Goal: Transaction & Acquisition: Purchase product/service

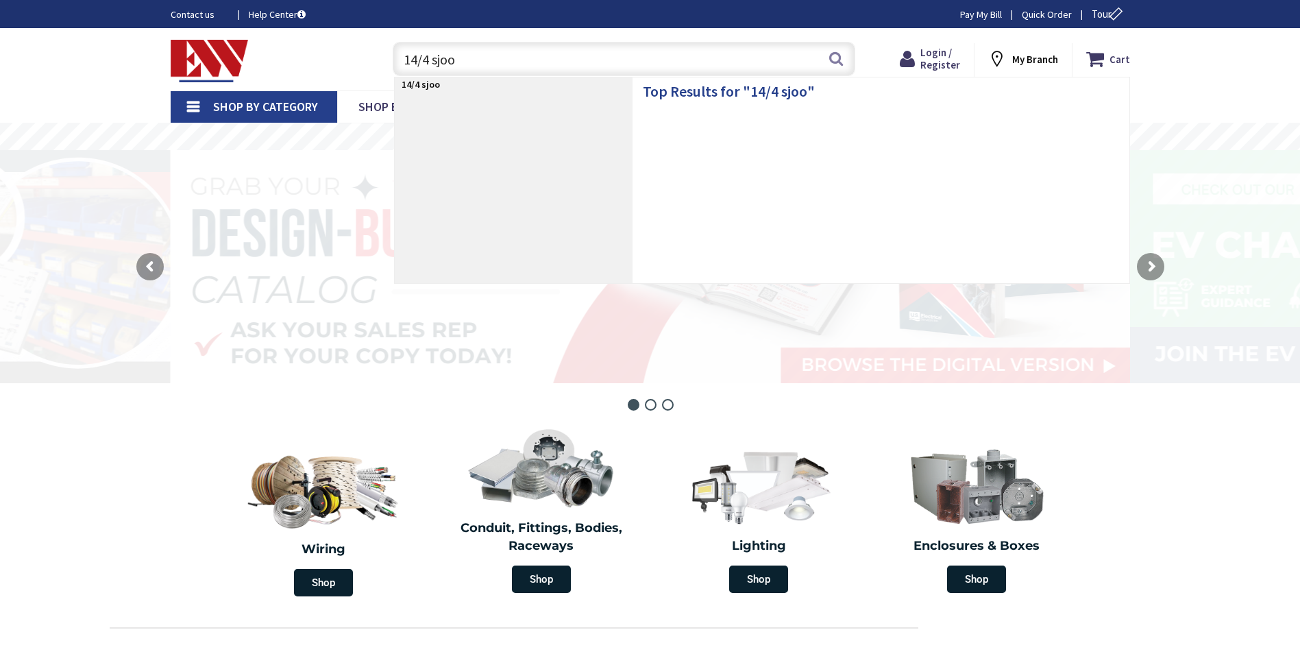
type input "14/4 sjoow"
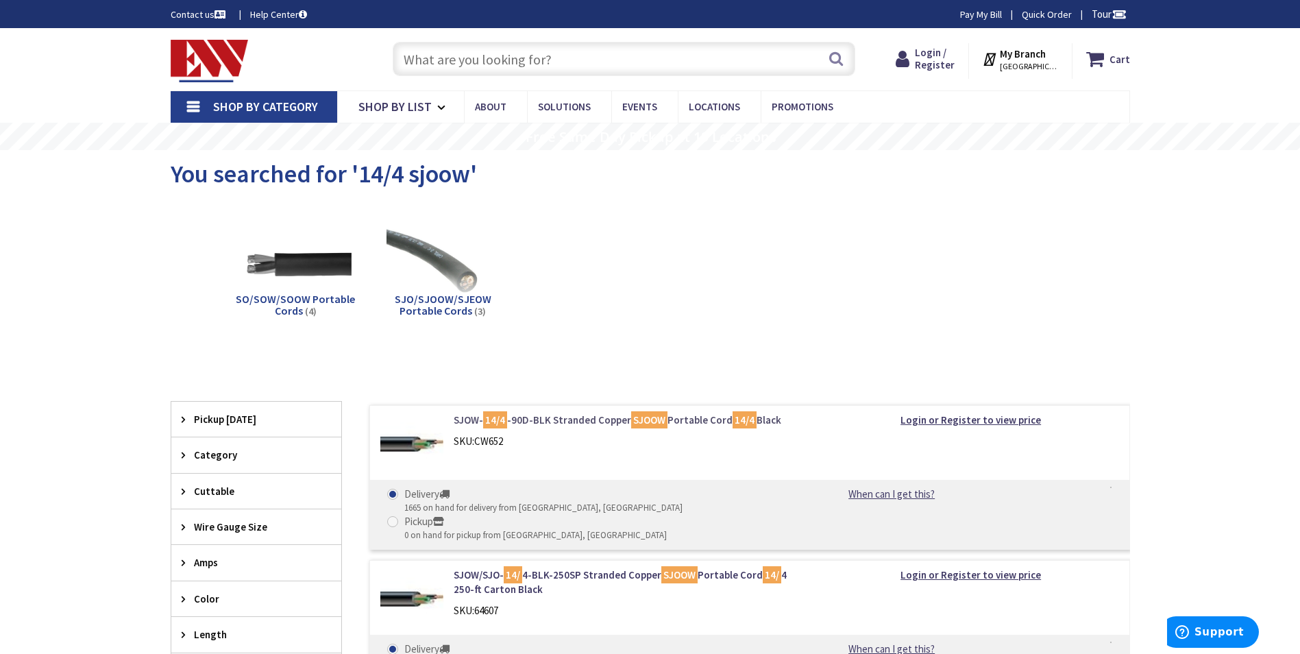
click at [554, 422] on link "SJOW- 14/4 -90D-BLK Stranded Copper SJOOW Portable Cord 14/4 Black" at bounding box center [628, 420] width 349 height 14
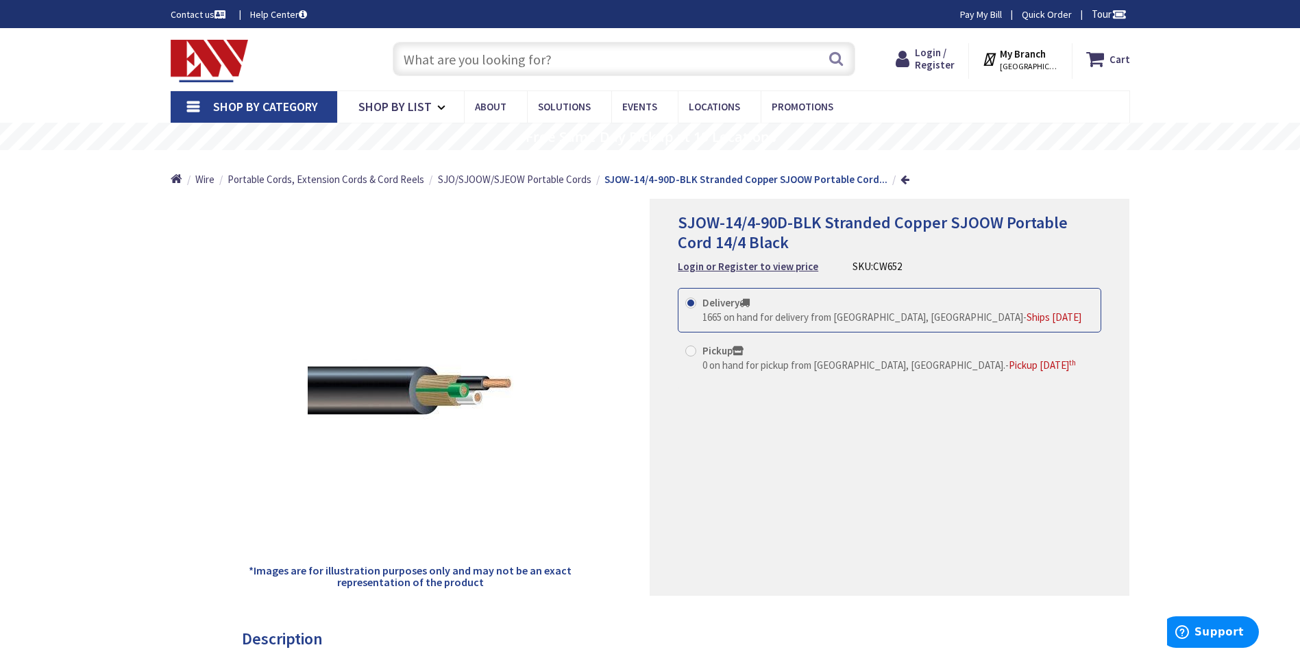
click at [578, 64] on input "text" at bounding box center [624, 59] width 463 height 34
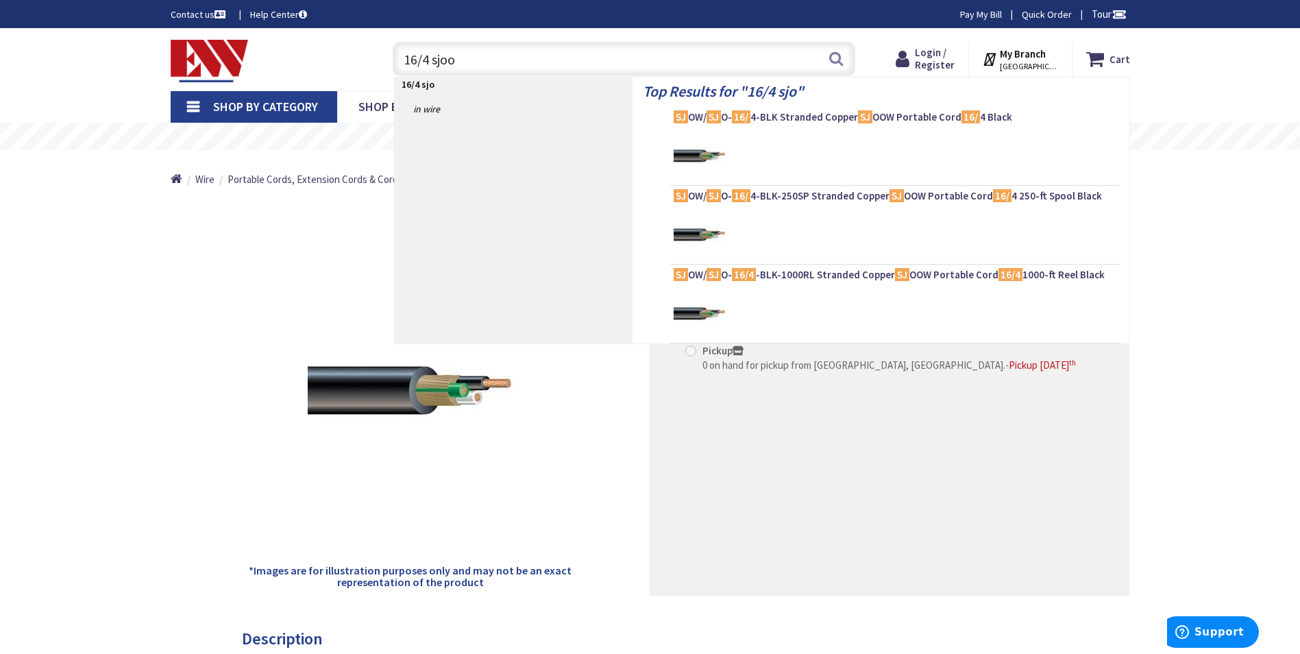
type input "16/4 sjoow"
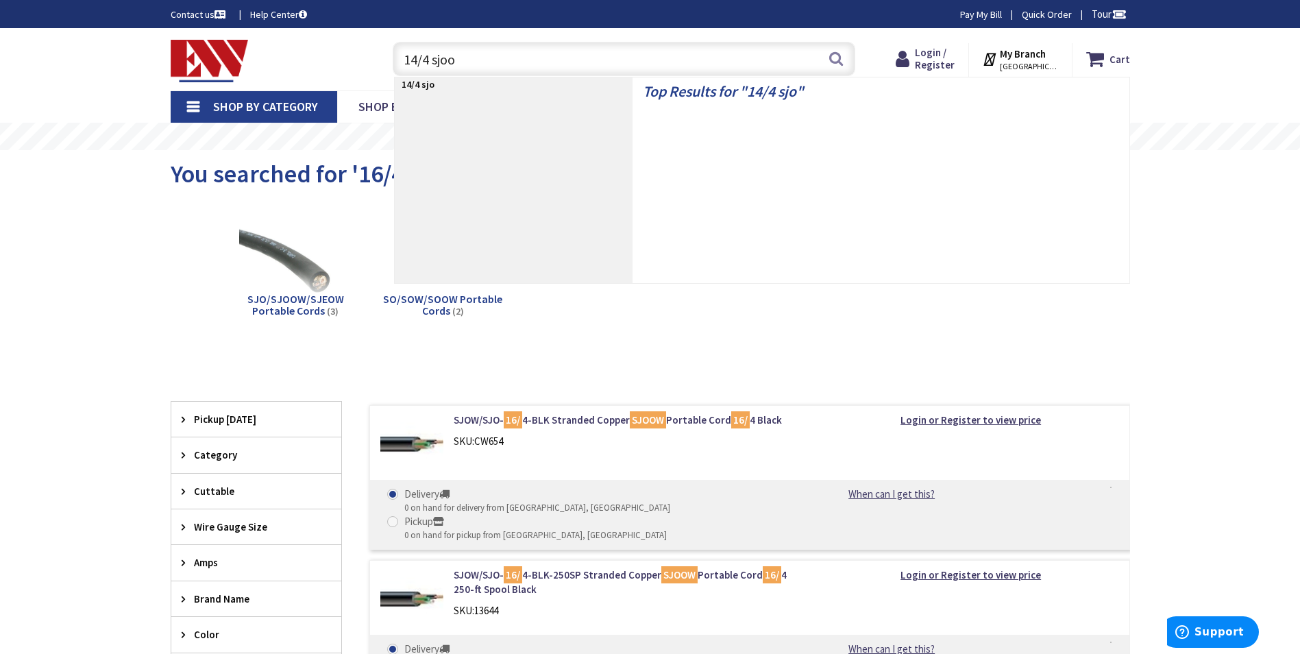
type input "14/4 sjoow"
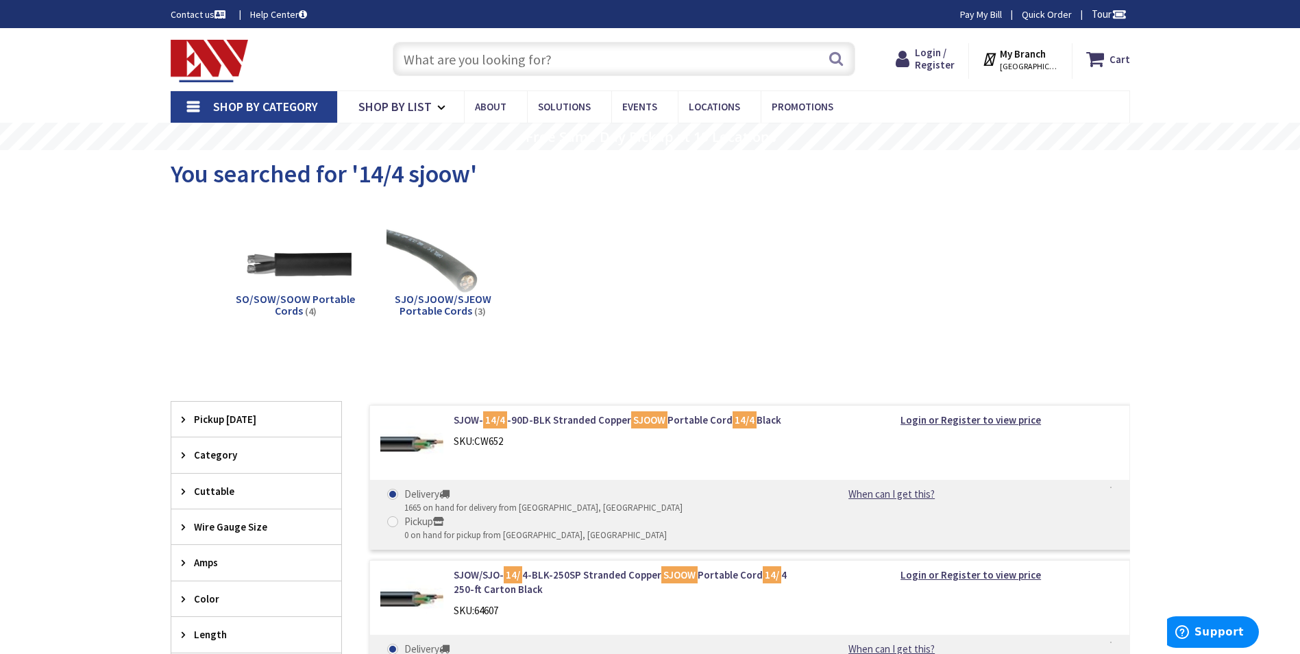
click at [647, 64] on input "text" at bounding box center [624, 59] width 463 height 34
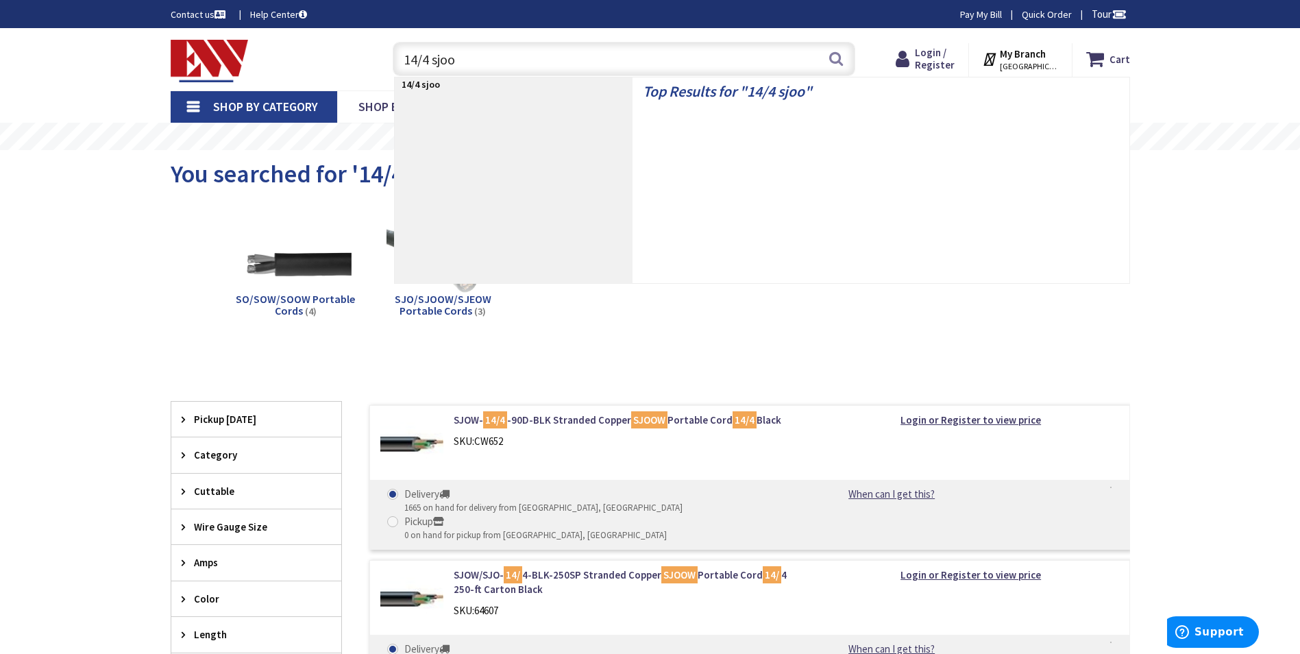
type input "14/4 sjoow"
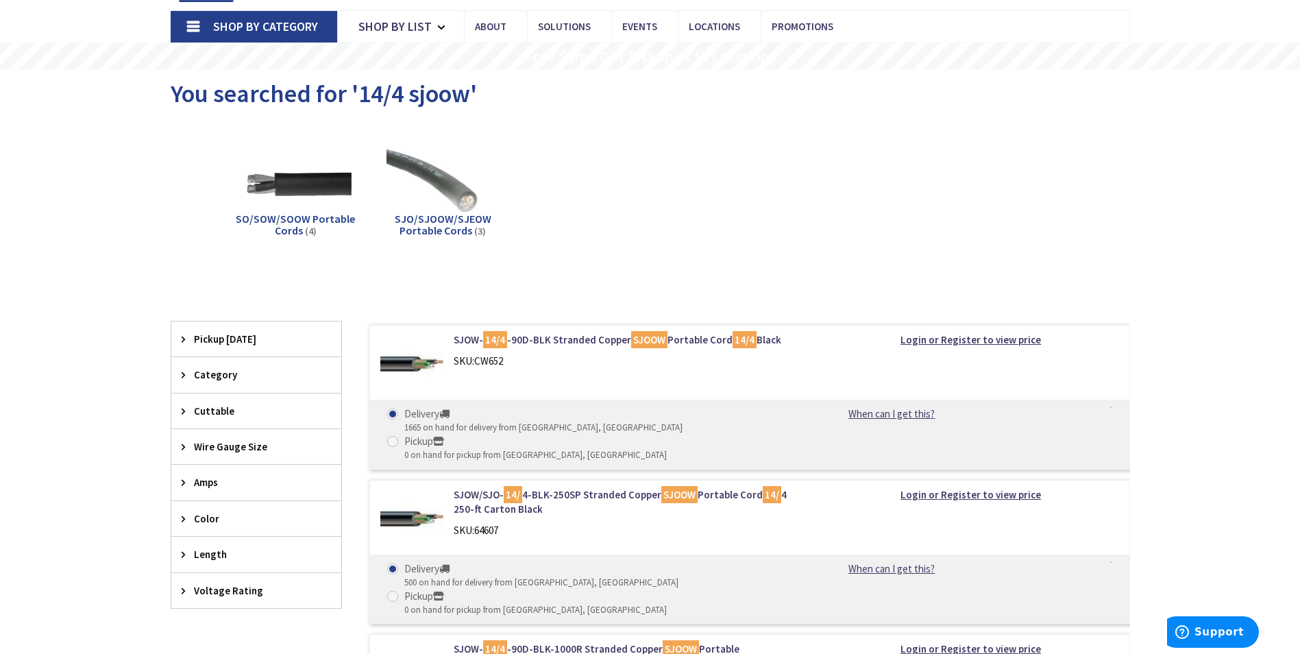
scroll to position [206, 0]
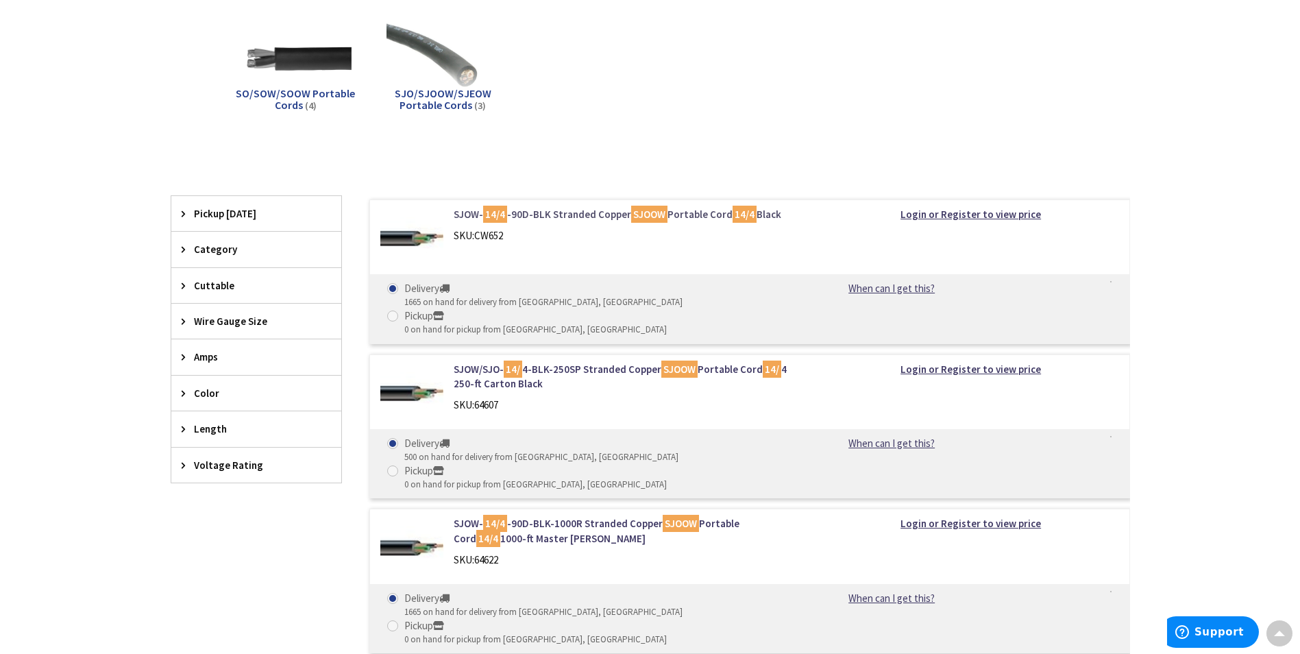
click at [534, 210] on link "SJOW- 14/4 -90D-BLK Stranded Copper SJOOW Portable Cord 14/4 Black" at bounding box center [628, 214] width 349 height 14
